Goal: Task Accomplishment & Management: Complete application form

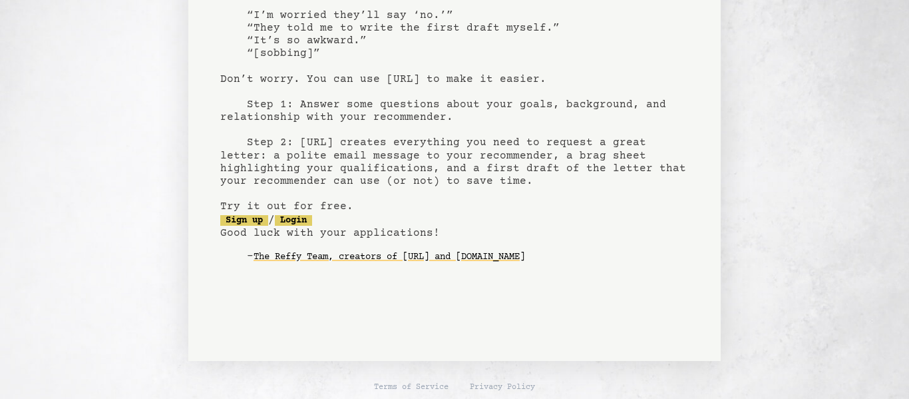
scroll to position [142, 0]
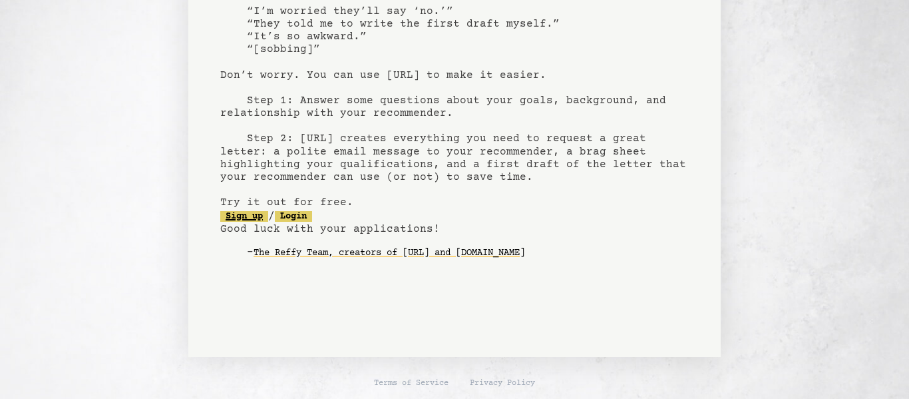
click at [248, 218] on link "Sign up" at bounding box center [244, 216] width 48 height 11
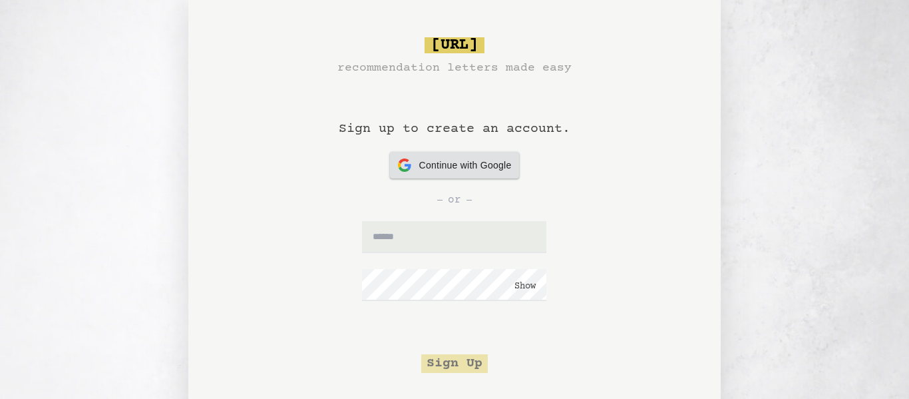
click at [465, 176] on div "Continue with Google Continue with Google" at bounding box center [455, 165] width 114 height 27
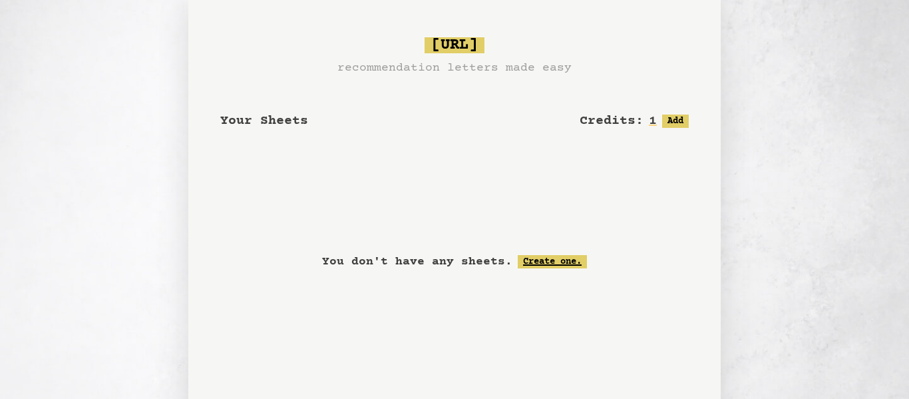
click at [570, 260] on link "Create one." at bounding box center [552, 261] width 69 height 13
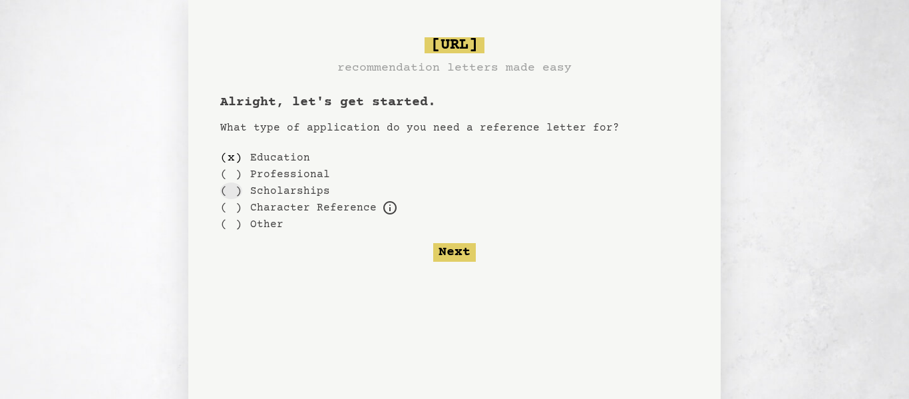
click at [232, 192] on div "( )" at bounding box center [231, 190] width 22 height 17
click at [230, 154] on div "( )" at bounding box center [231, 157] width 22 height 17
click at [462, 247] on button "Next" at bounding box center [454, 252] width 43 height 19
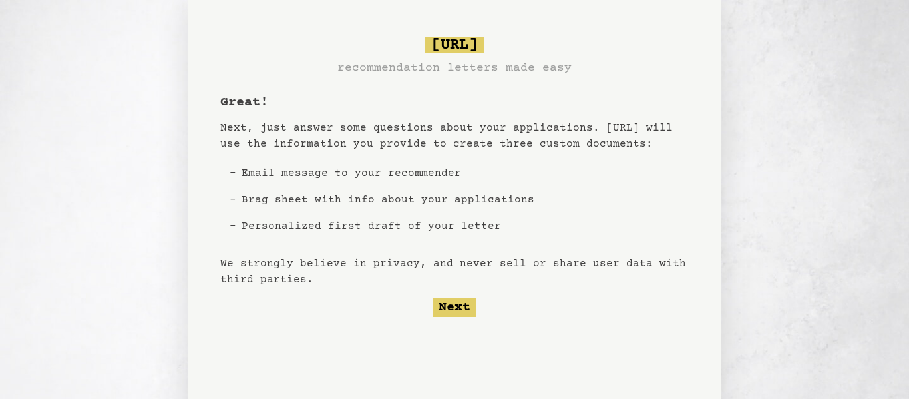
click at [457, 175] on li "Email message to your recommender" at bounding box center [387, 173] width 303 height 27
click at [450, 173] on li "Email message to your recommender" at bounding box center [387, 173] width 303 height 27
click at [467, 307] on button "Next" at bounding box center [454, 307] width 43 height 19
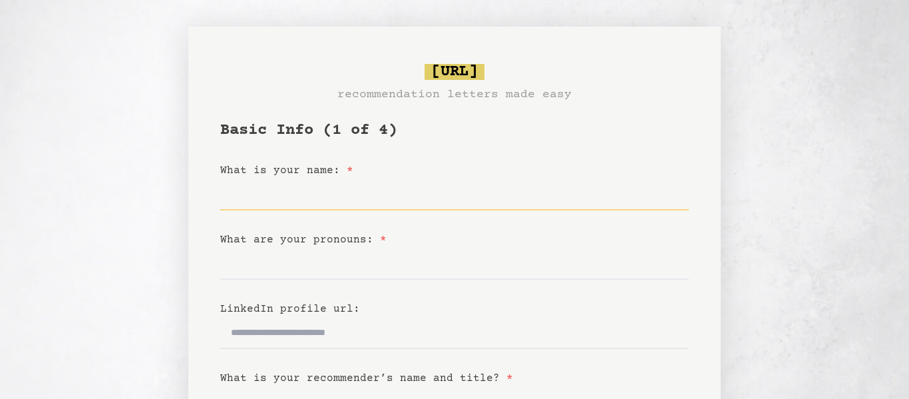
click at [307, 194] on input "What is your name: *" at bounding box center [454, 194] width 468 height 32
type input "**********"
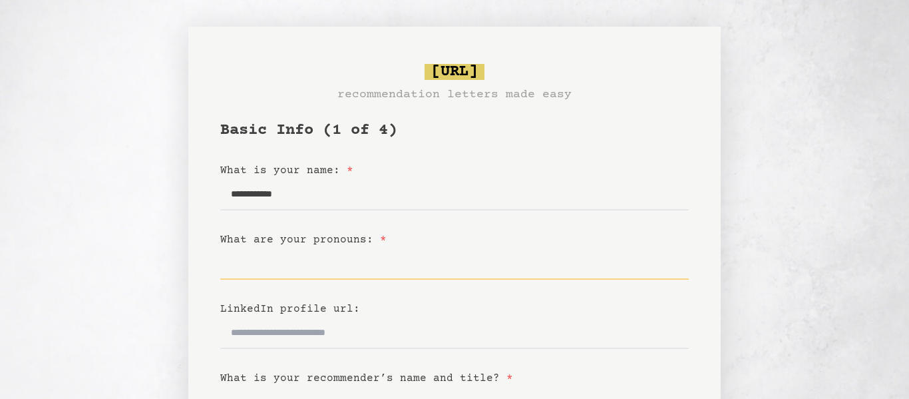
click at [279, 266] on input "What are your pronouns: *" at bounding box center [454, 264] width 468 height 32
type input "******"
